Goal: Task Accomplishment & Management: Complete application form

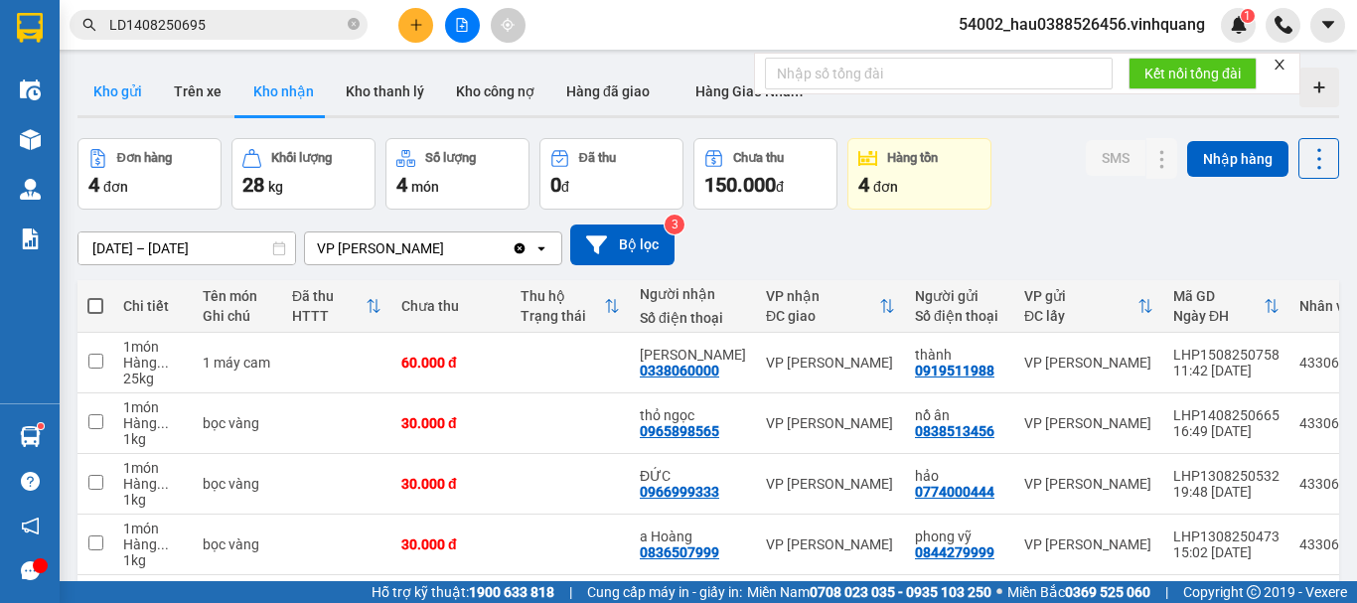
click at [112, 84] on button "Kho gửi" at bounding box center [117, 92] width 80 height 48
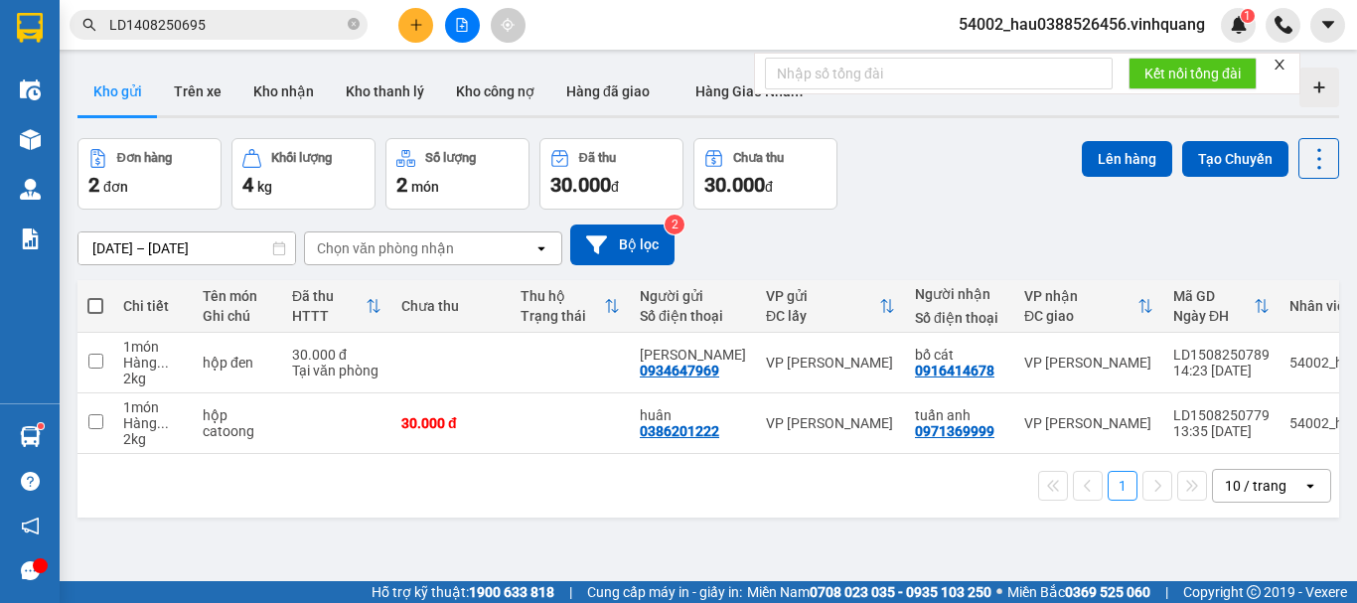
click at [100, 300] on span at bounding box center [95, 306] width 16 height 16
click at [95, 296] on input "checkbox" at bounding box center [95, 296] width 0 height 0
checkbox input "true"
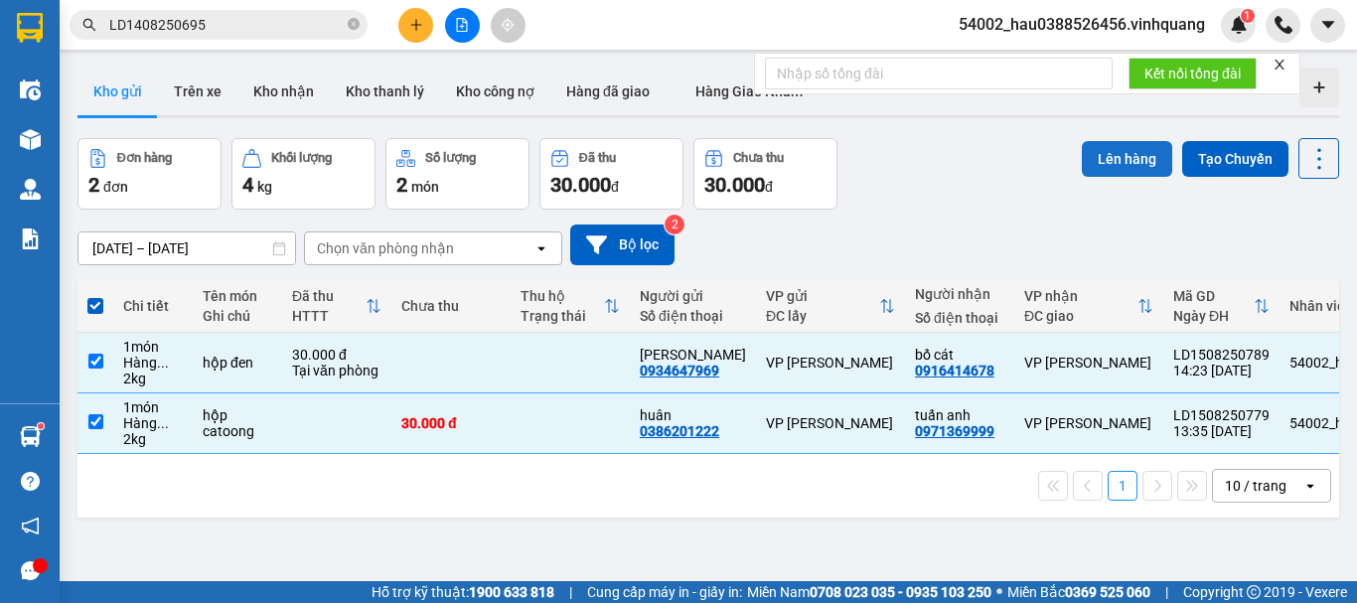
click at [1098, 154] on button "Lên hàng" at bounding box center [1126, 159] width 90 height 36
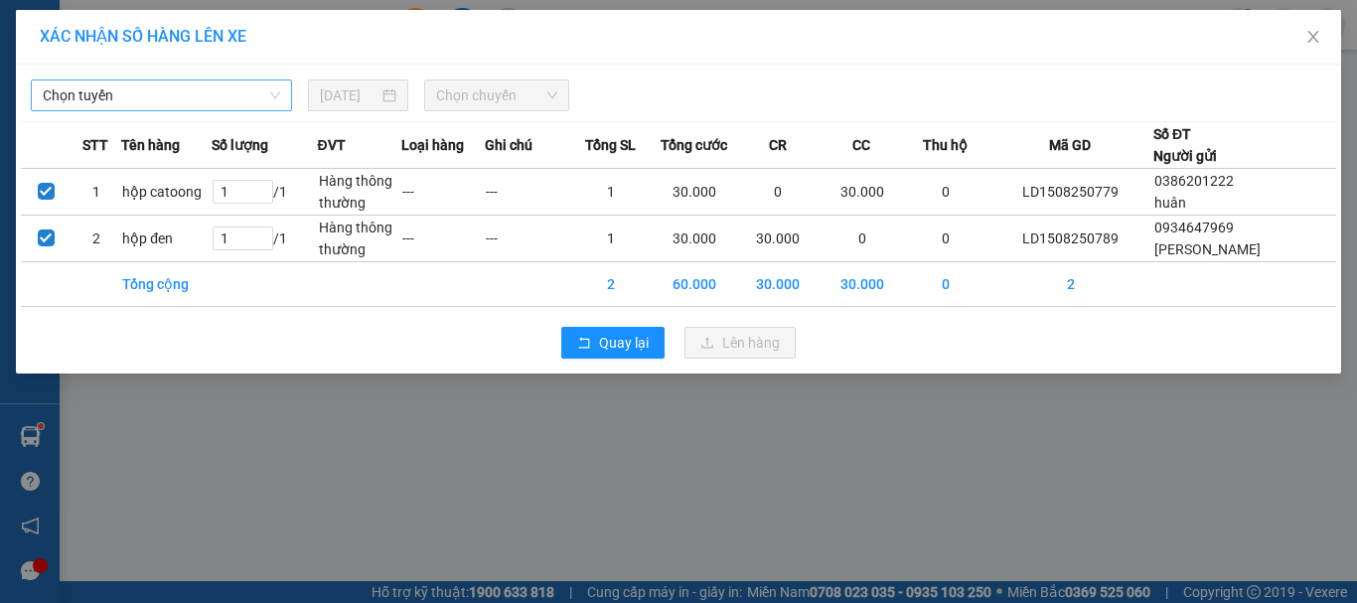
click at [153, 100] on span "Chọn tuyến" at bounding box center [161, 95] width 237 height 30
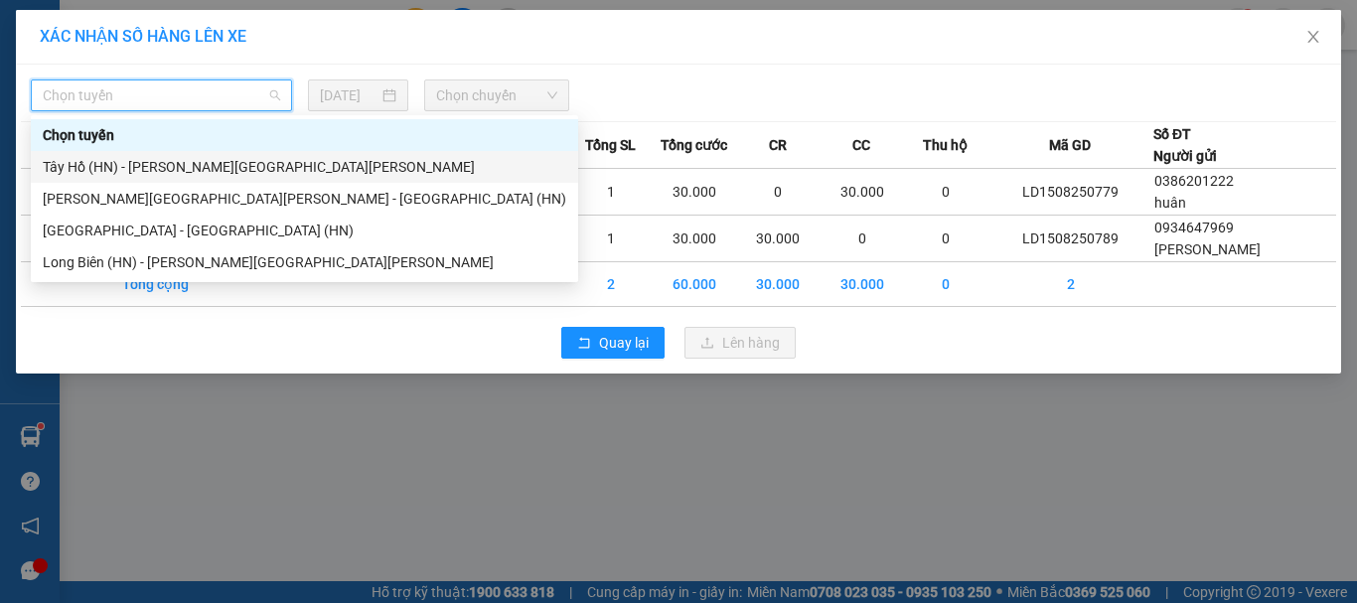
click at [152, 171] on div "Tây Hồ (HN) - [PERSON_NAME][GEOGRAPHIC_DATA][PERSON_NAME]" at bounding box center [304, 167] width 523 height 22
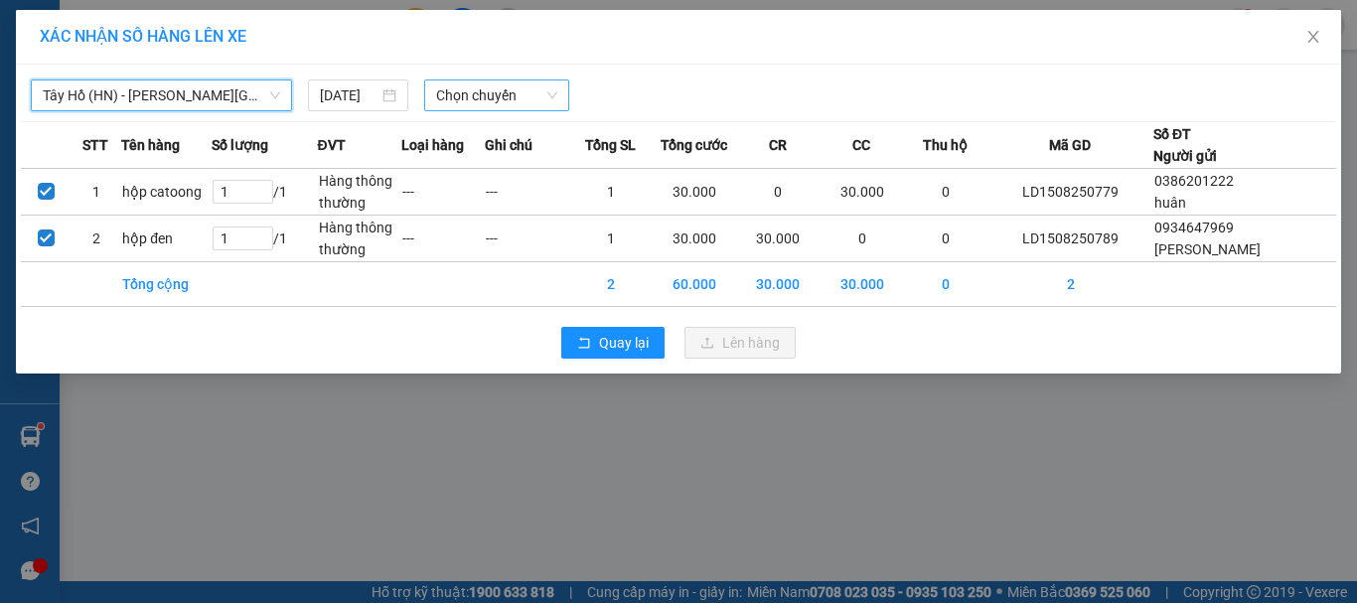
click at [500, 93] on span "Chọn chuyến" at bounding box center [497, 95] width 122 height 30
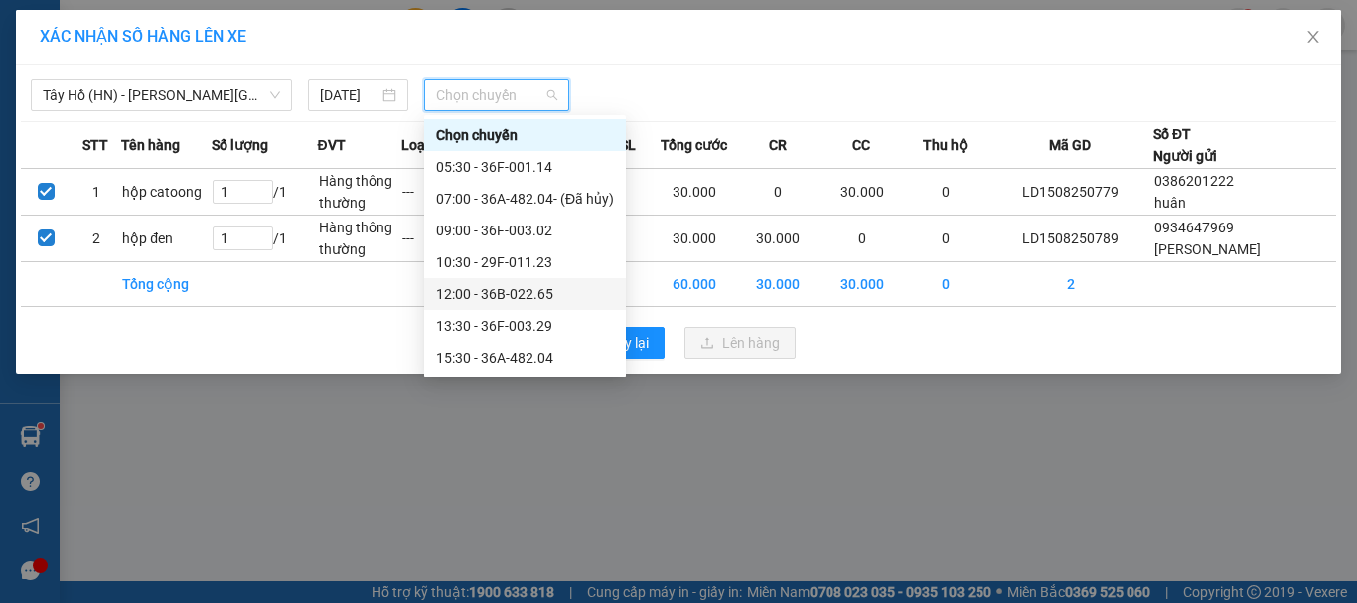
scroll to position [127, 0]
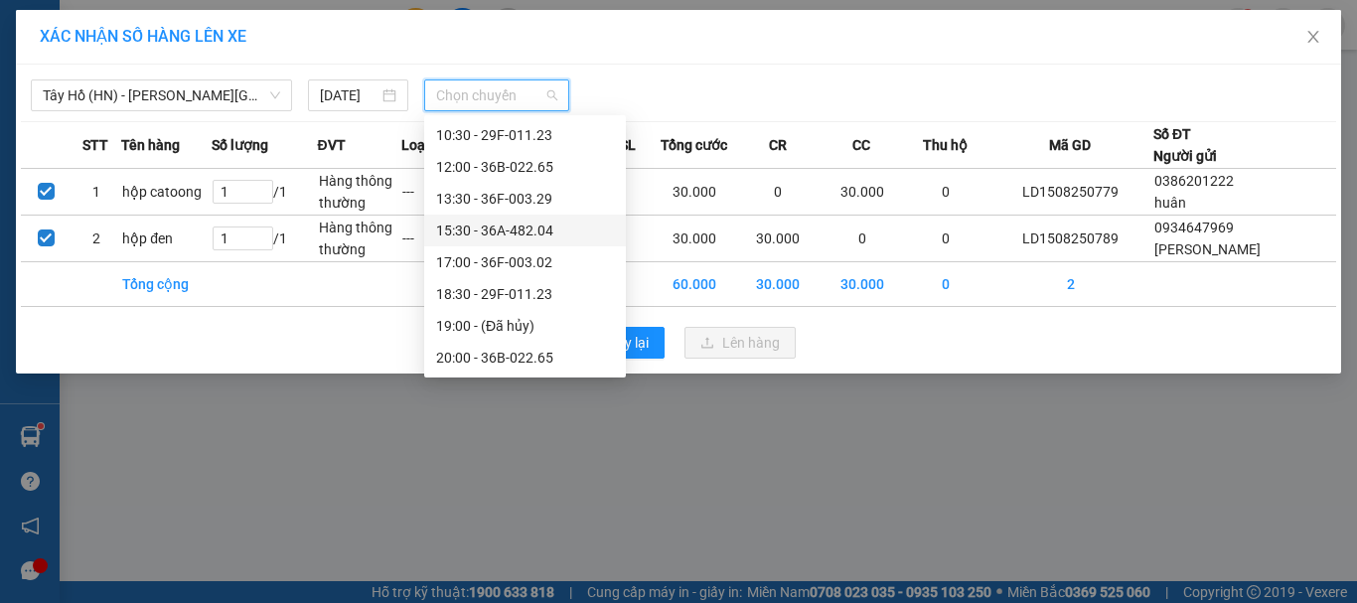
click at [506, 230] on div "15:30 - 36A-482.04" at bounding box center [525, 230] width 178 height 22
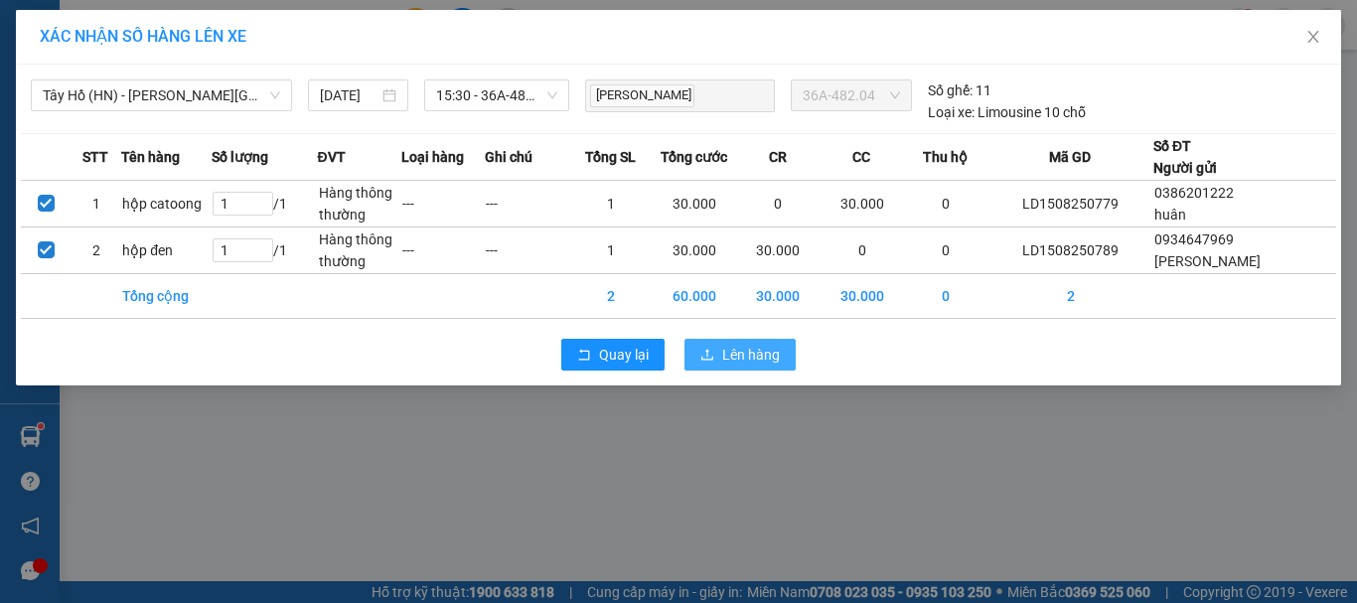
click at [778, 357] on span "Lên hàng" at bounding box center [751, 355] width 58 height 22
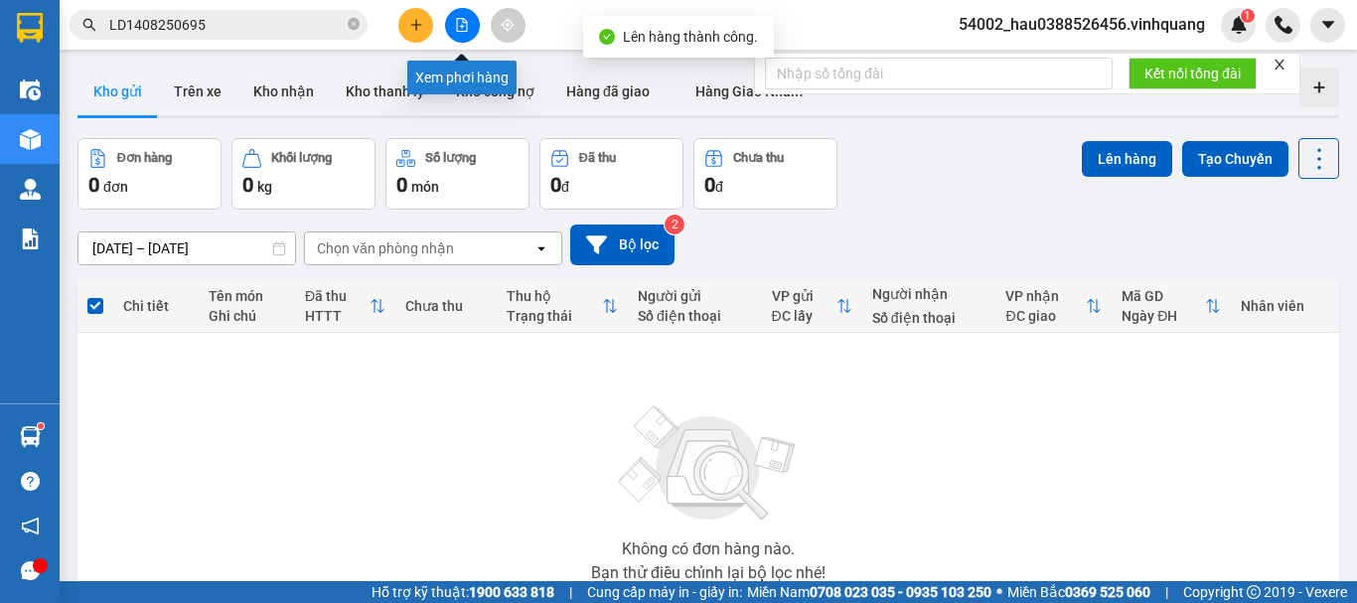
click at [467, 22] on icon "file-add" at bounding box center [462, 25] width 11 height 14
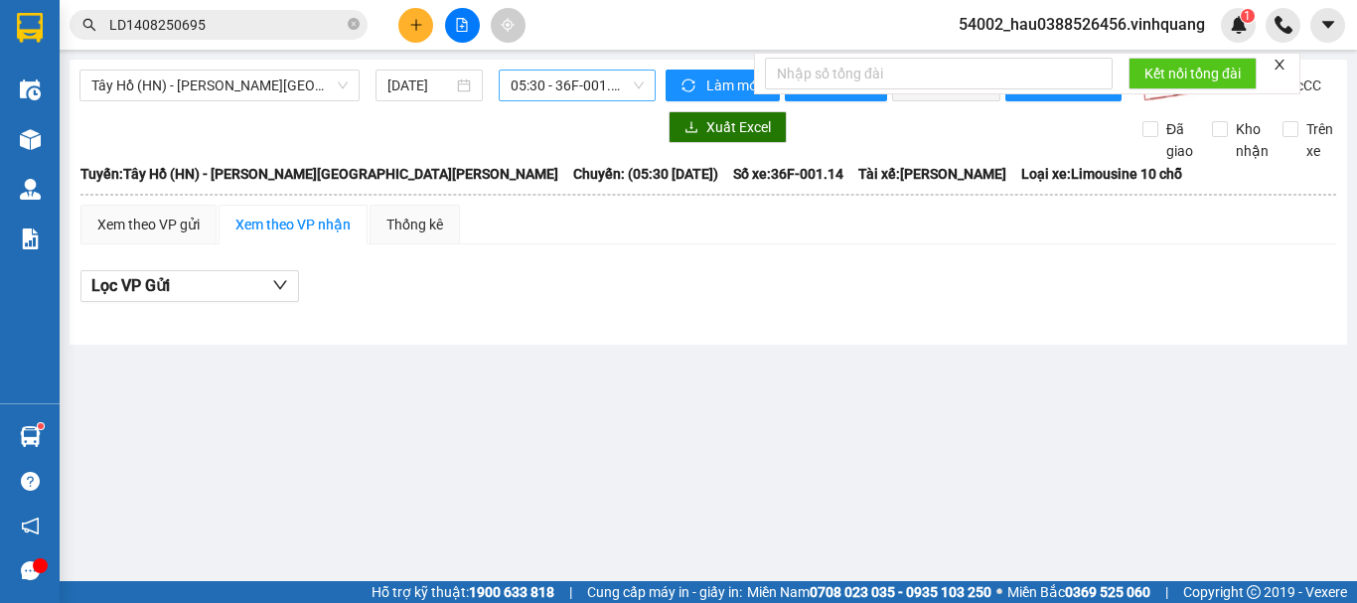
click at [558, 96] on span "05:30 - 36F-001.14" at bounding box center [576, 86] width 133 height 30
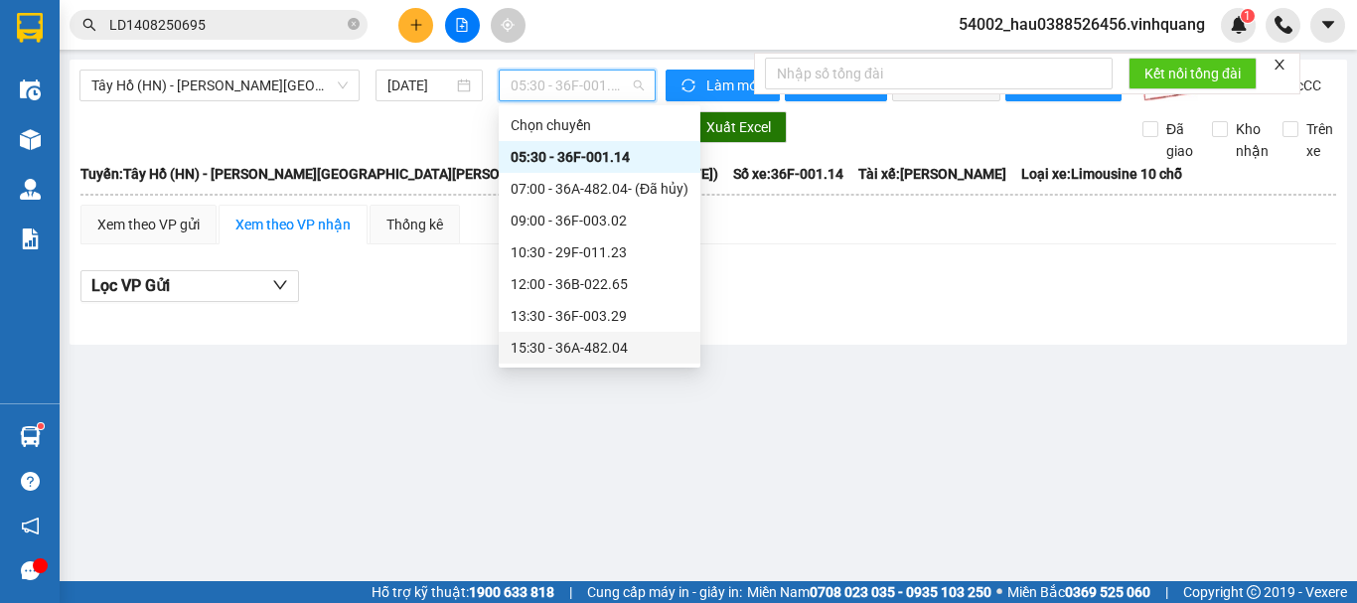
click at [579, 334] on div "15:30 - 36A-482.04" at bounding box center [600, 348] width 202 height 32
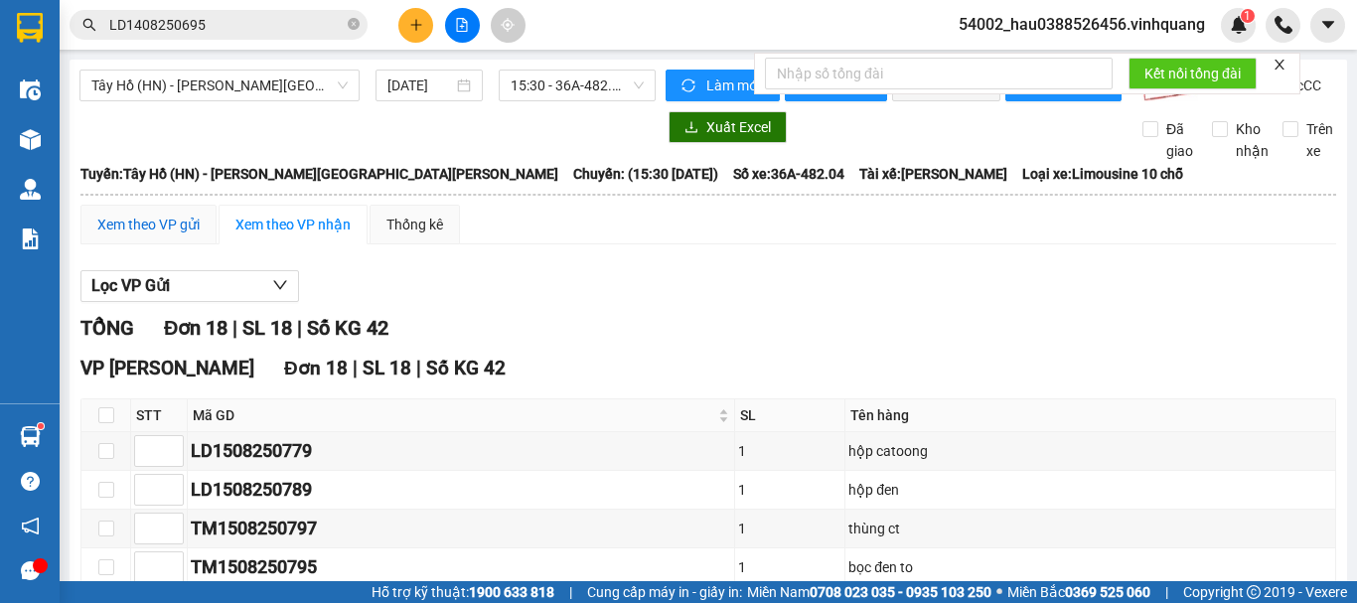
click at [126, 235] on div "Xem theo VP gửi" at bounding box center [148, 225] width 102 height 22
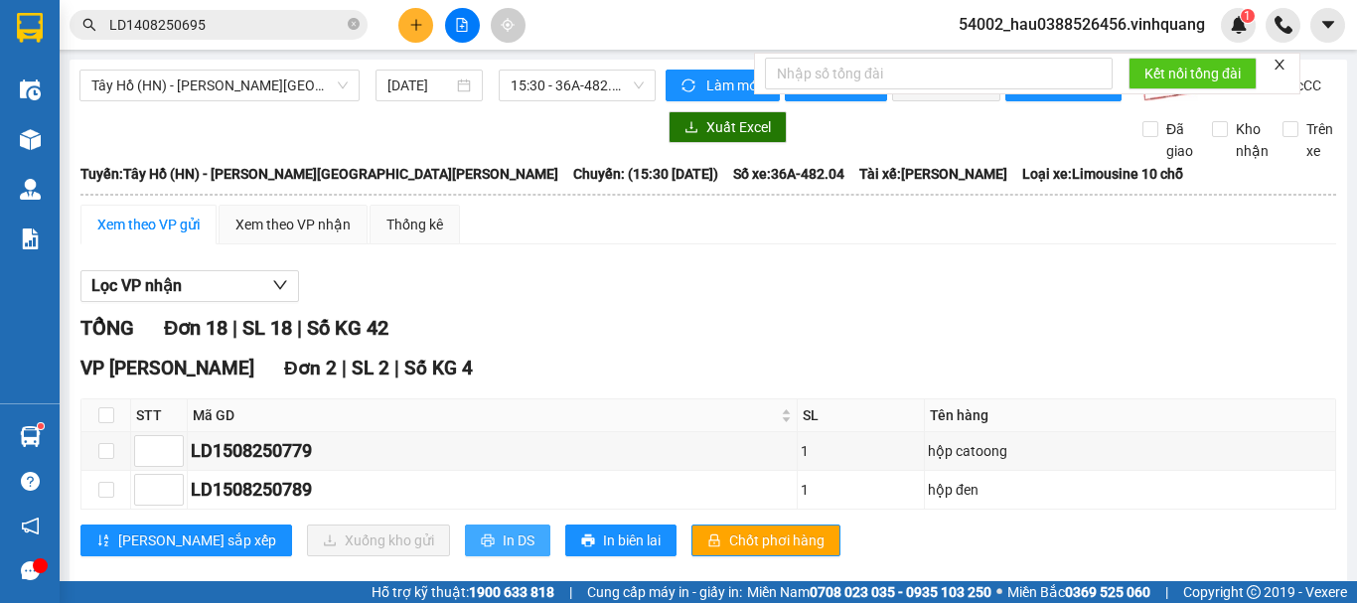
click at [503, 551] on span "In DS" at bounding box center [519, 540] width 32 height 22
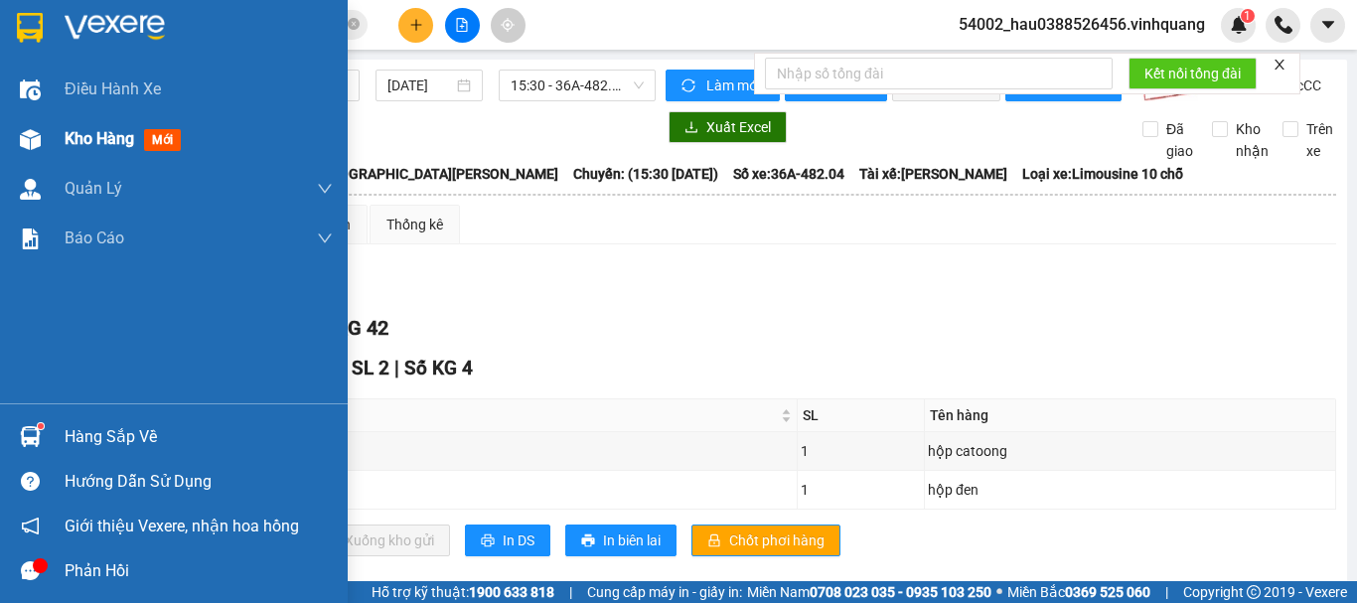
click at [133, 142] on span "Kho hàng" at bounding box center [100, 138] width 70 height 19
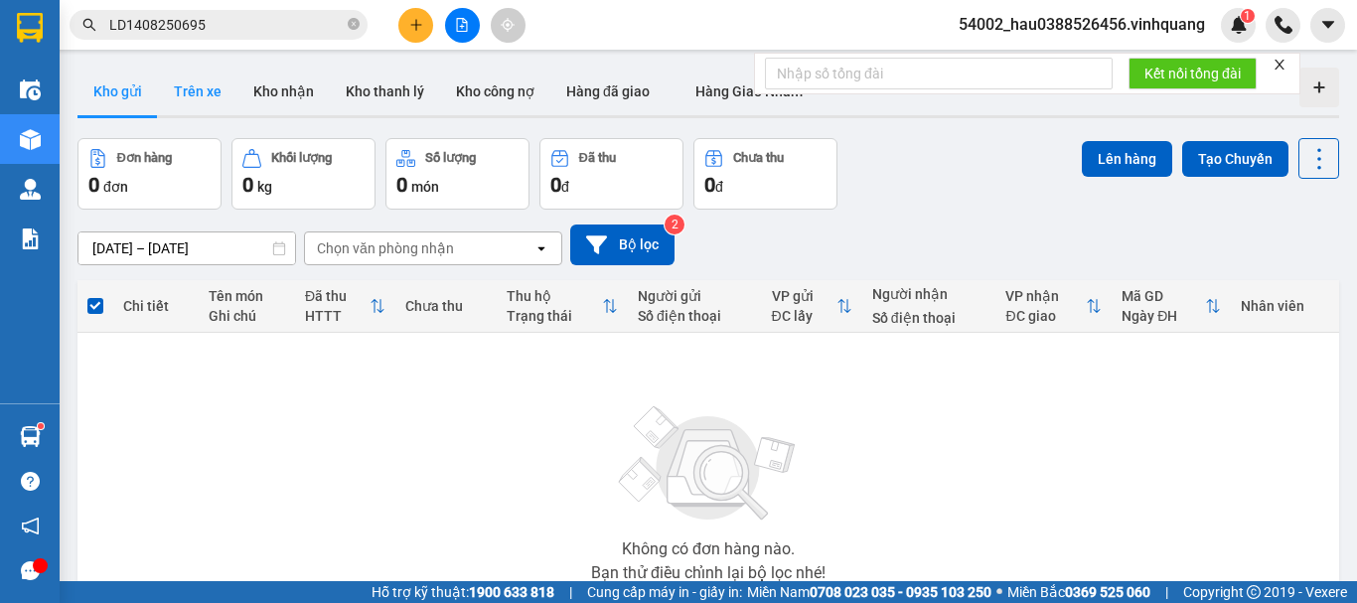
click at [212, 93] on button "Trên xe" at bounding box center [197, 92] width 79 height 48
click at [421, 27] on icon "plus" at bounding box center [416, 25] width 14 height 14
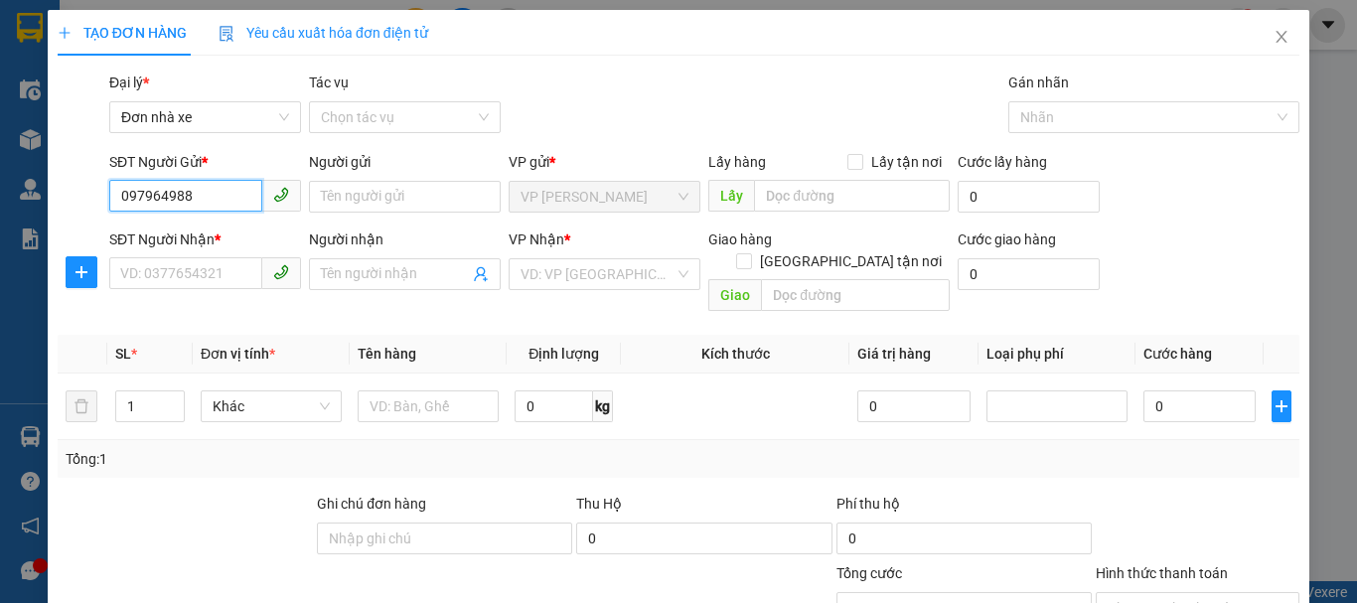
click at [147, 197] on input "097964988" at bounding box center [185, 196] width 153 height 32
type input "0979464988"
click at [177, 238] on div "0979464988 - chi" at bounding box center [203, 236] width 166 height 22
type input "chi"
type input "0906162721"
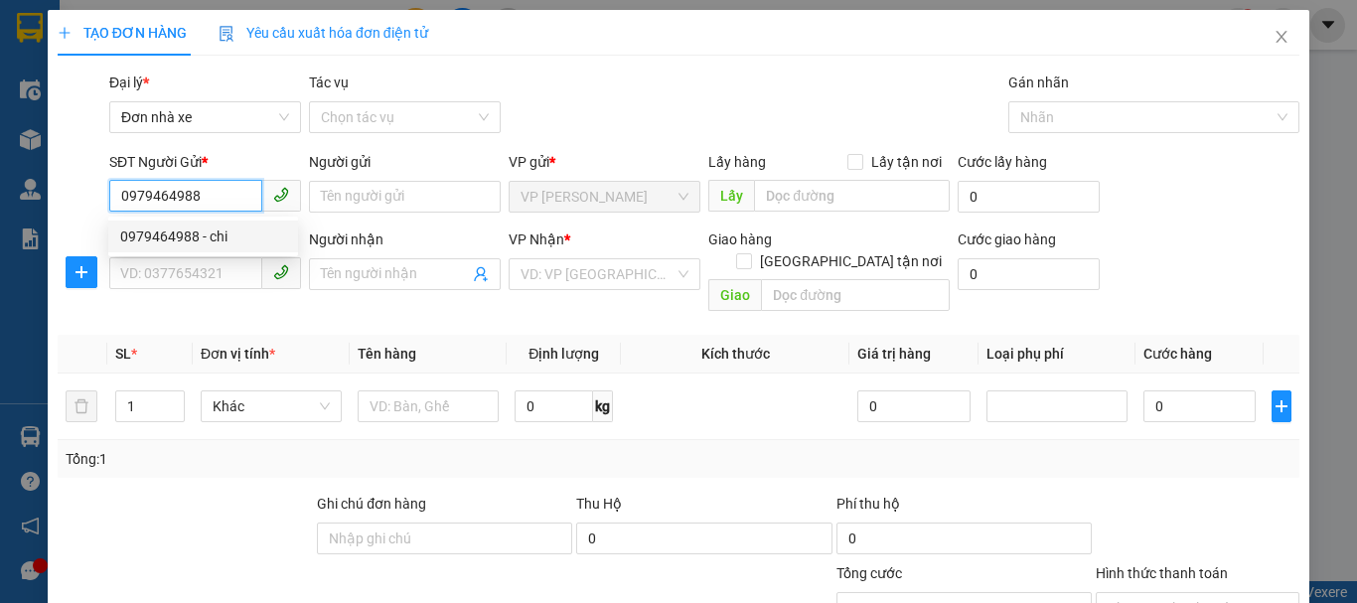
type input "đức"
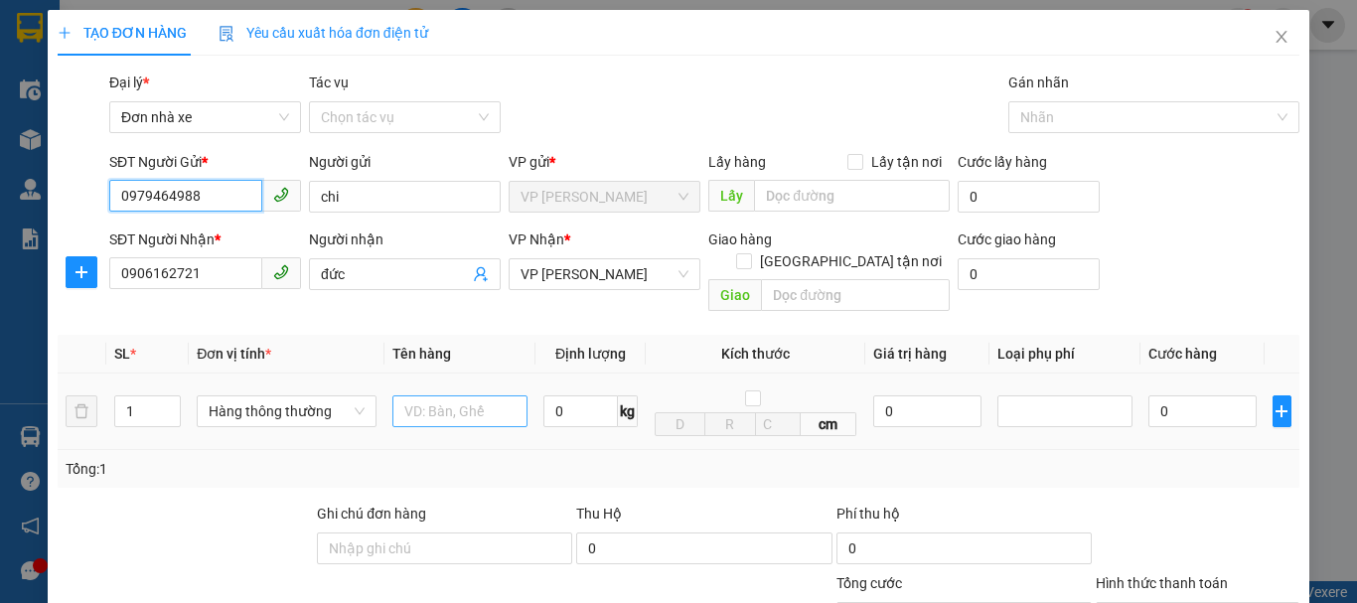
type input "0979464988"
click at [461, 395] on input "text" at bounding box center [459, 411] width 135 height 32
type input "thảm nâu"
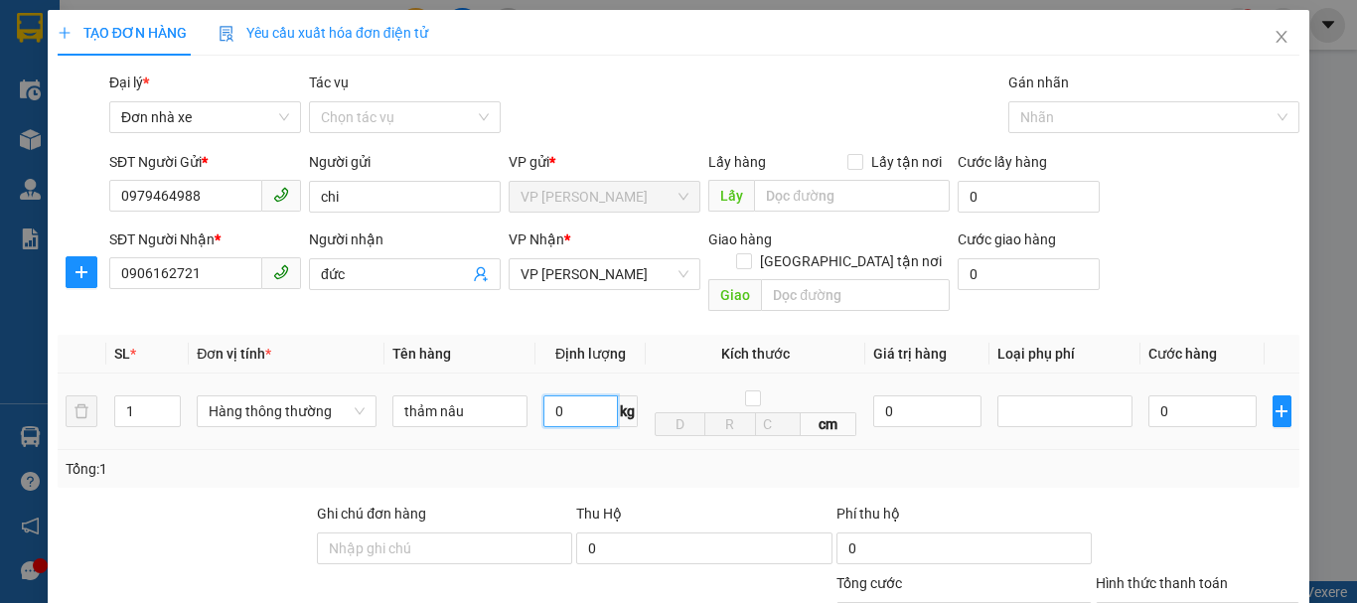
click at [564, 400] on input "0" at bounding box center [580, 411] width 74 height 32
type input "15"
click at [611, 458] on div "Tổng: 1" at bounding box center [679, 469] width 1226 height 22
type input "40.000"
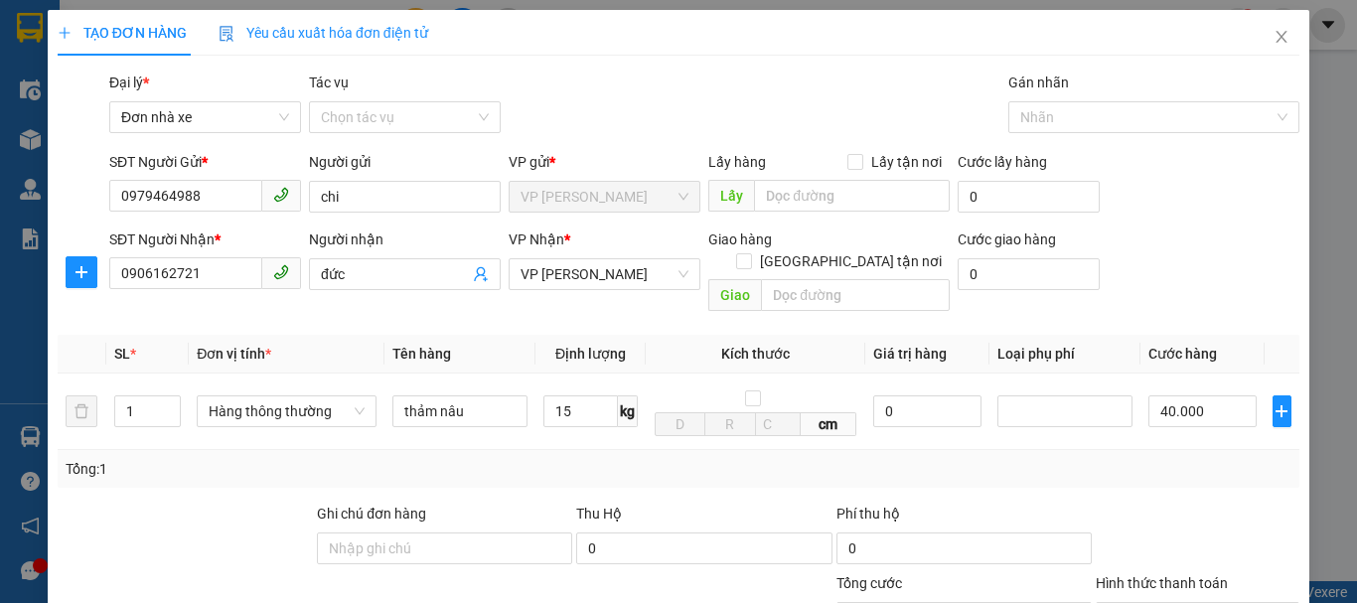
type input "40.000"
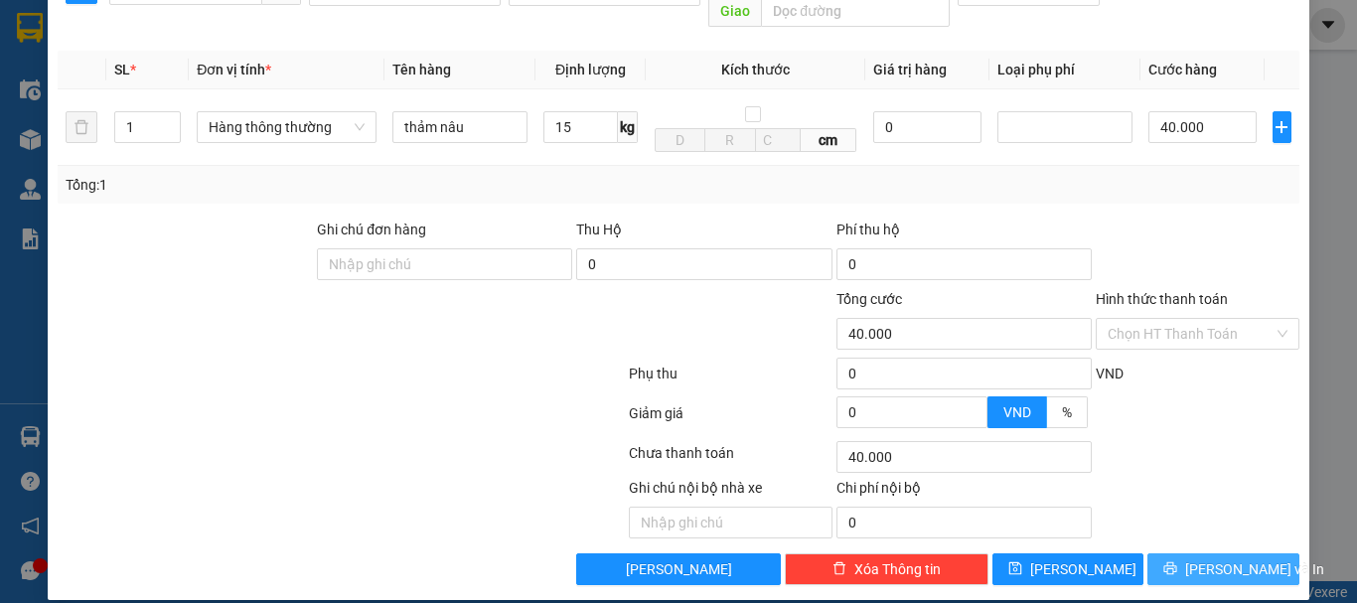
click at [1228, 558] on span "Lưu và In" at bounding box center [1254, 569] width 139 height 22
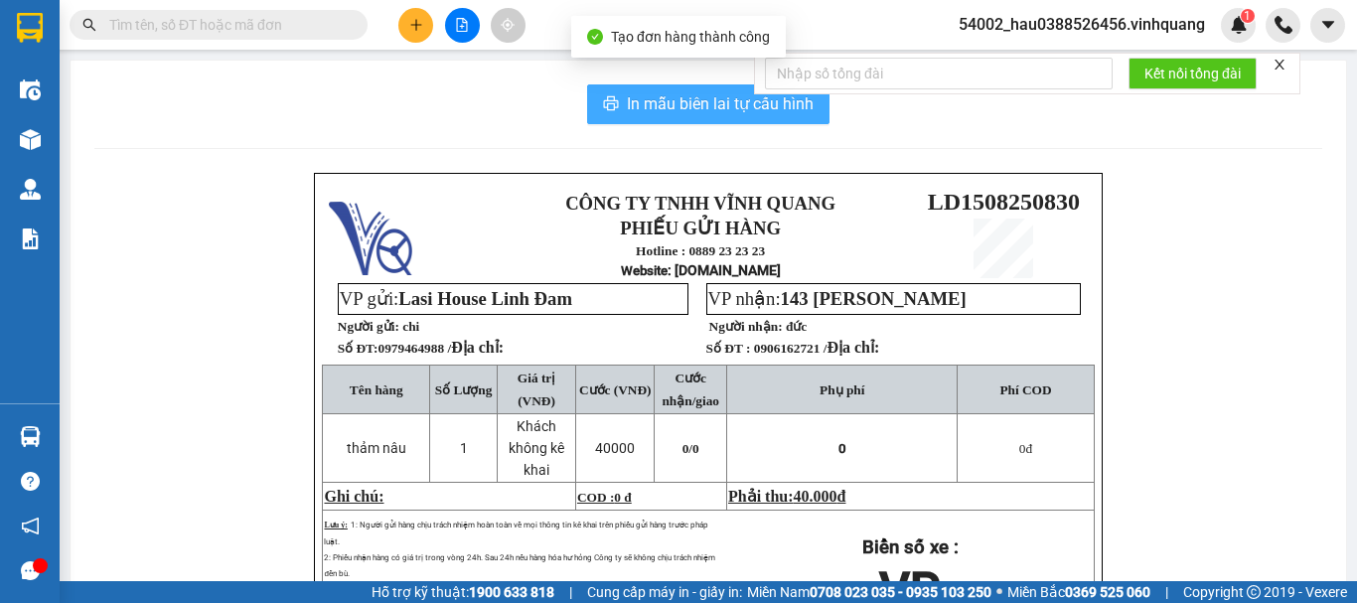
click at [698, 106] on span "In mẫu biên lai tự cấu hình" at bounding box center [720, 103] width 187 height 25
